Goal: Information Seeking & Learning: Stay updated

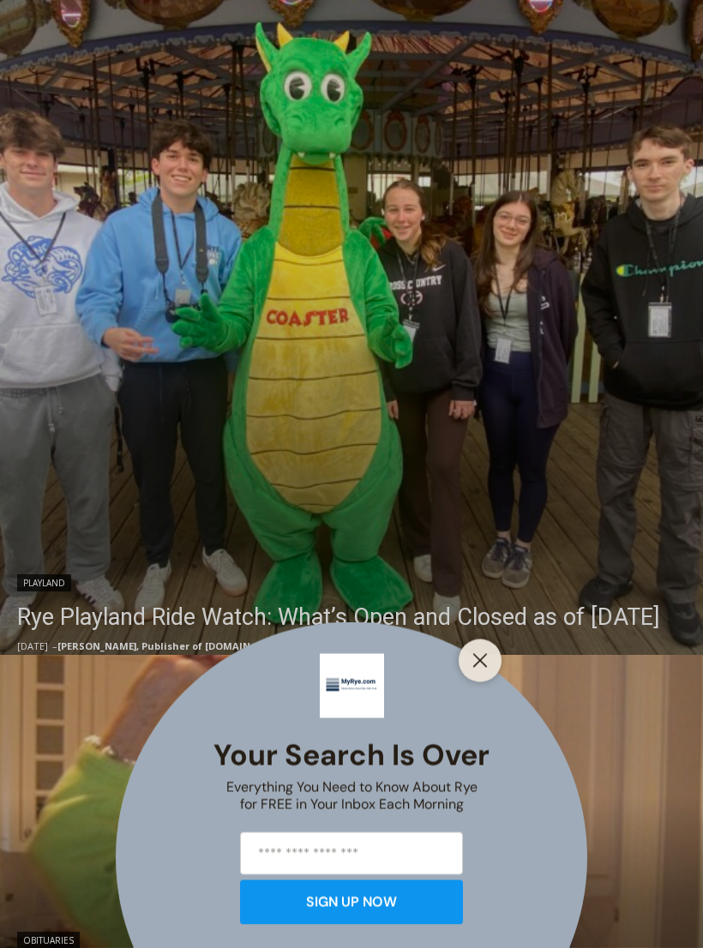
scroll to position [393, 0]
click at [377, 583] on div "Your Search is Over Everything You Need to Know About Rye for FREE in Your Inbo…" at bounding box center [351, 474] width 703 height 948
click at [296, 391] on div "Your Search is Over Everything You Need to Know About Rye for FREE in Your Inbo…" at bounding box center [351, 474] width 703 height 948
click at [172, 584] on div "Your Search is Over Everything You Need to Know About Rye for FREE in Your Inbo…" at bounding box center [351, 474] width 703 height 948
click at [136, 592] on div "Your Search is Over Everything You Need to Know About Rye for FREE in Your Inbo…" at bounding box center [351, 474] width 703 height 948
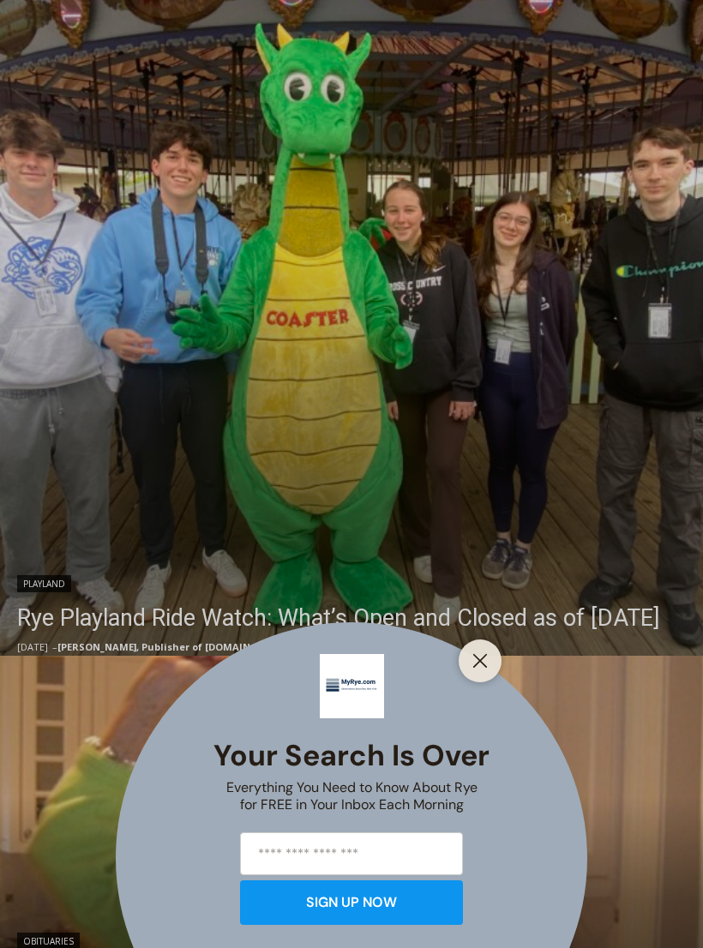
click at [491, 673] on button "Close" at bounding box center [480, 661] width 24 height 24
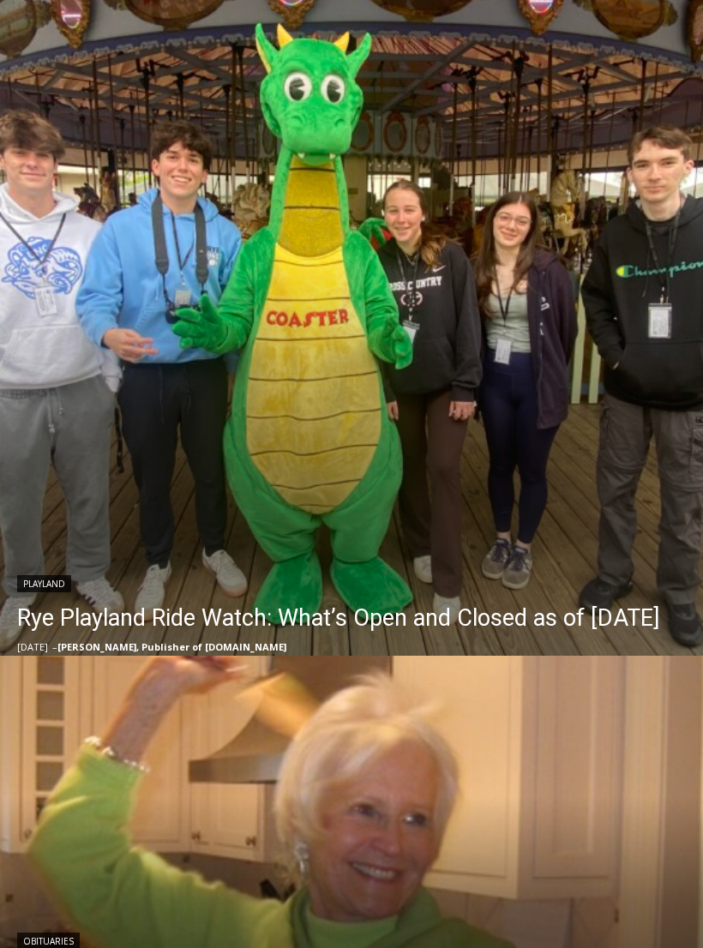
click at [290, 601] on link "Rye Playland Ride Watch: What’s Open and Closed as of Thursday, September 4, 20…" at bounding box center [338, 618] width 642 height 34
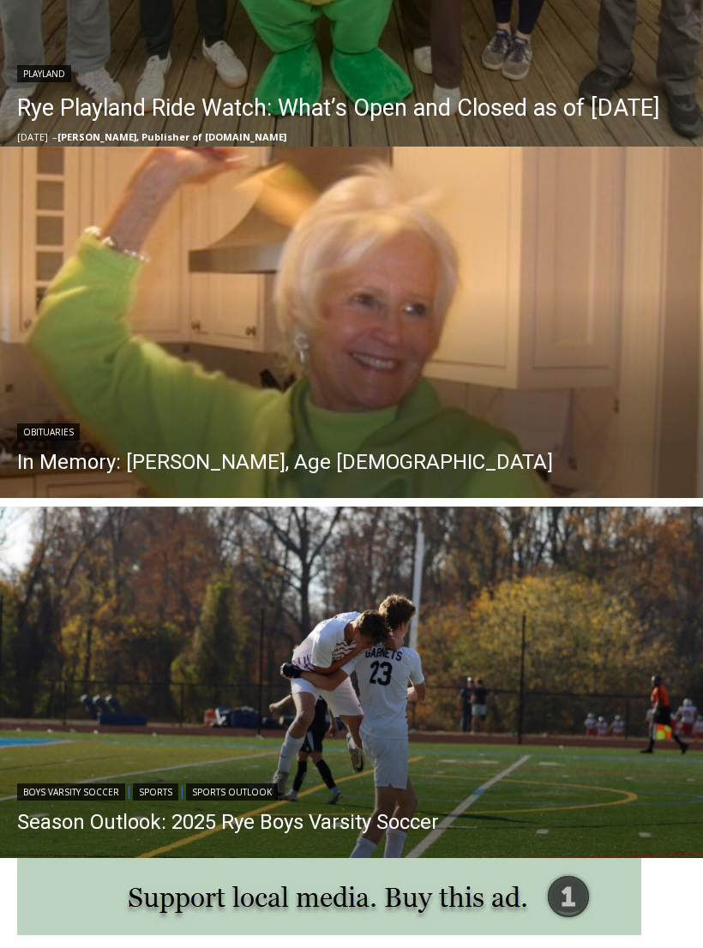
scroll to position [1020, 0]
click at [303, 458] on link "In Memory: Barbara de Frondeville, Age 88" at bounding box center [285, 462] width 536 height 26
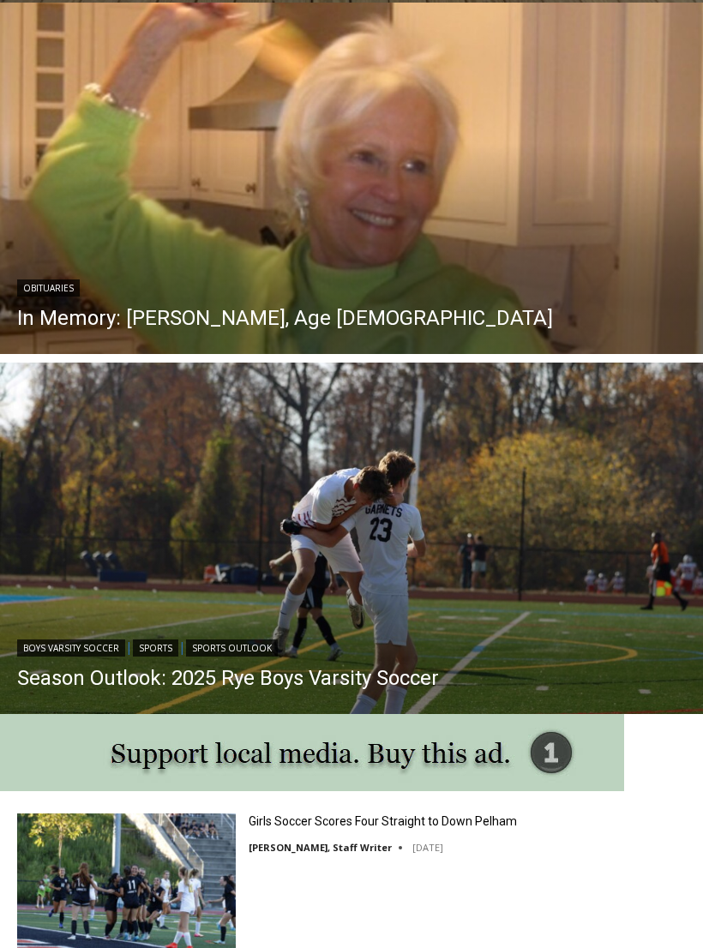
scroll to position [0, 0]
click at [303, 680] on link "Season Outlook: 2025 Rye Boys Varsity Soccer" at bounding box center [228, 678] width 422 height 26
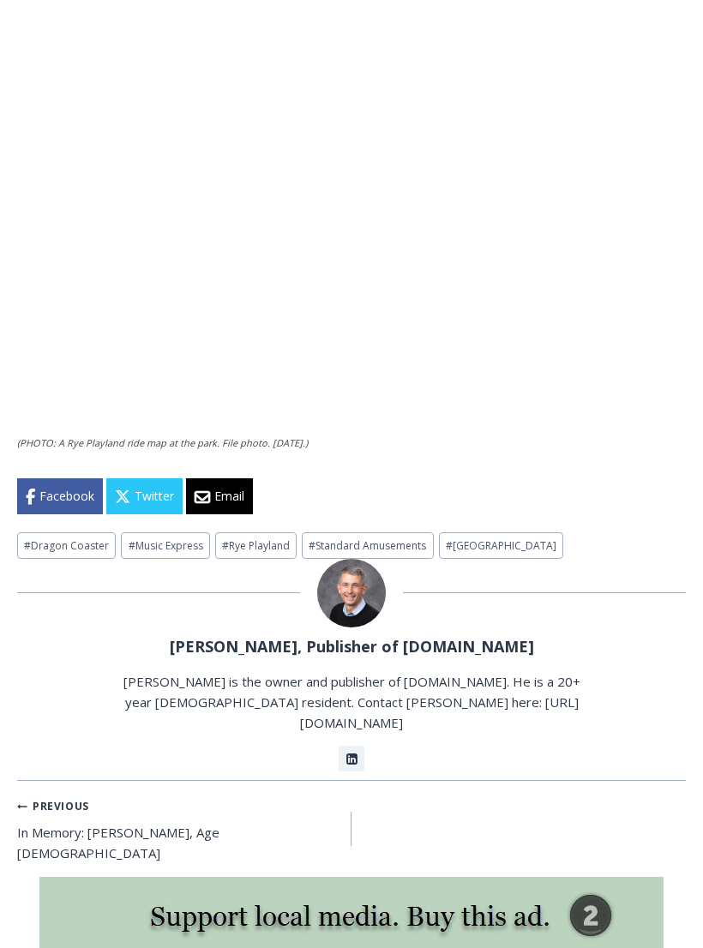
scroll to position [4199, 0]
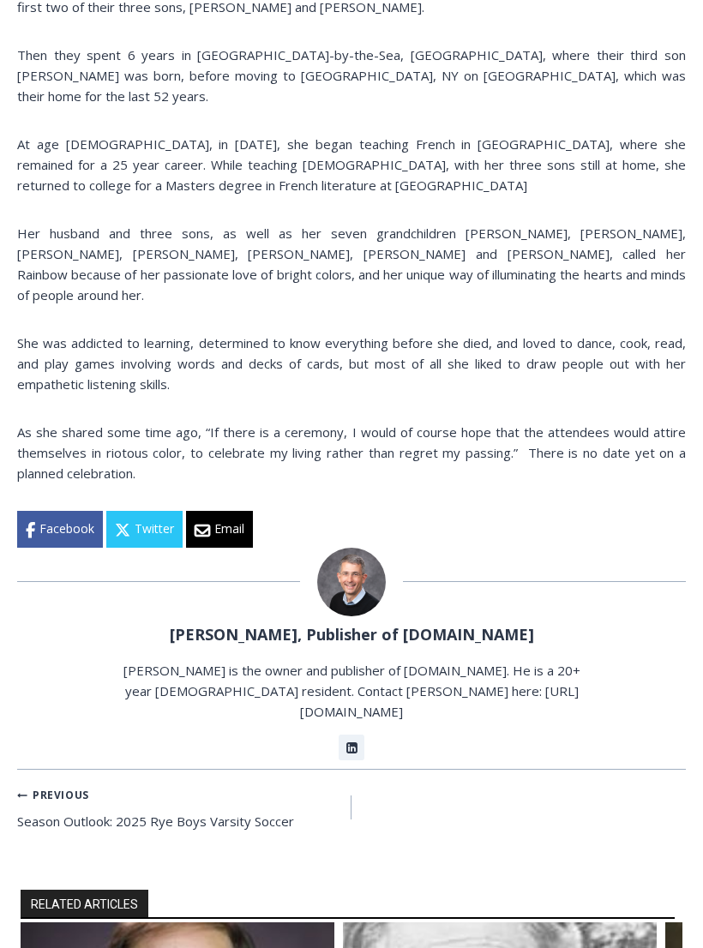
scroll to position [406, 0]
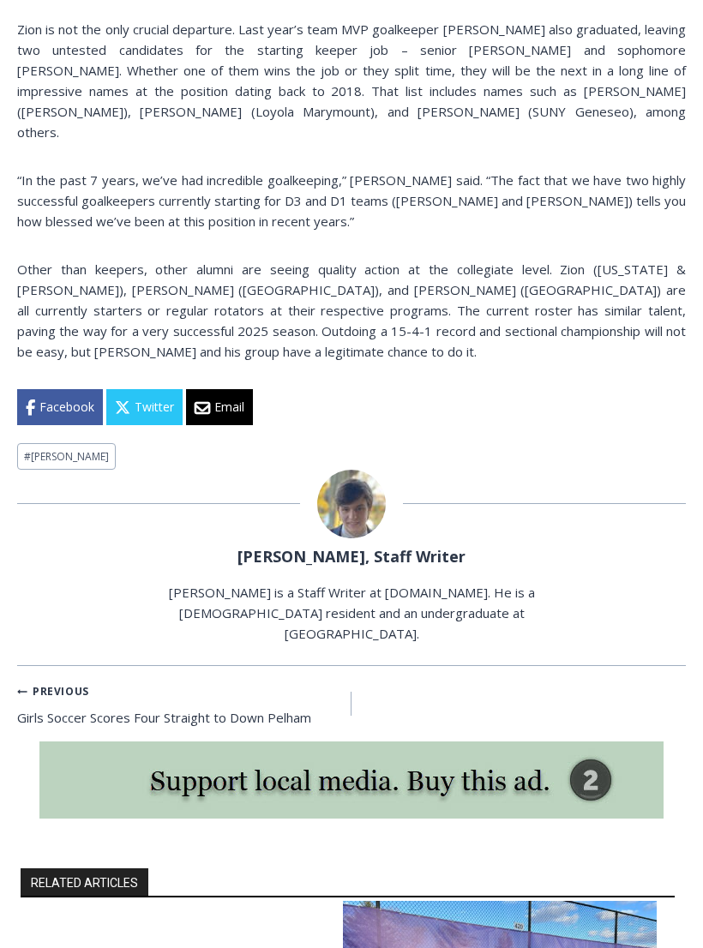
scroll to position [1878, 0]
